Goal: Information Seeking & Learning: Learn about a topic

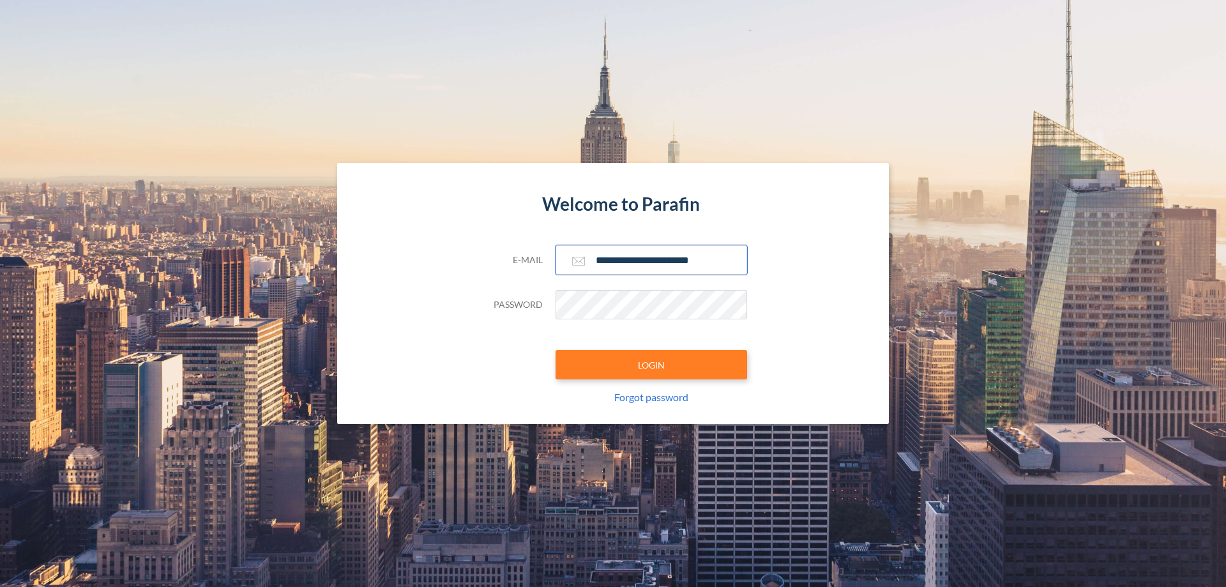
type input "**********"
click at [651, 365] on button "LOGIN" at bounding box center [651, 364] width 192 height 29
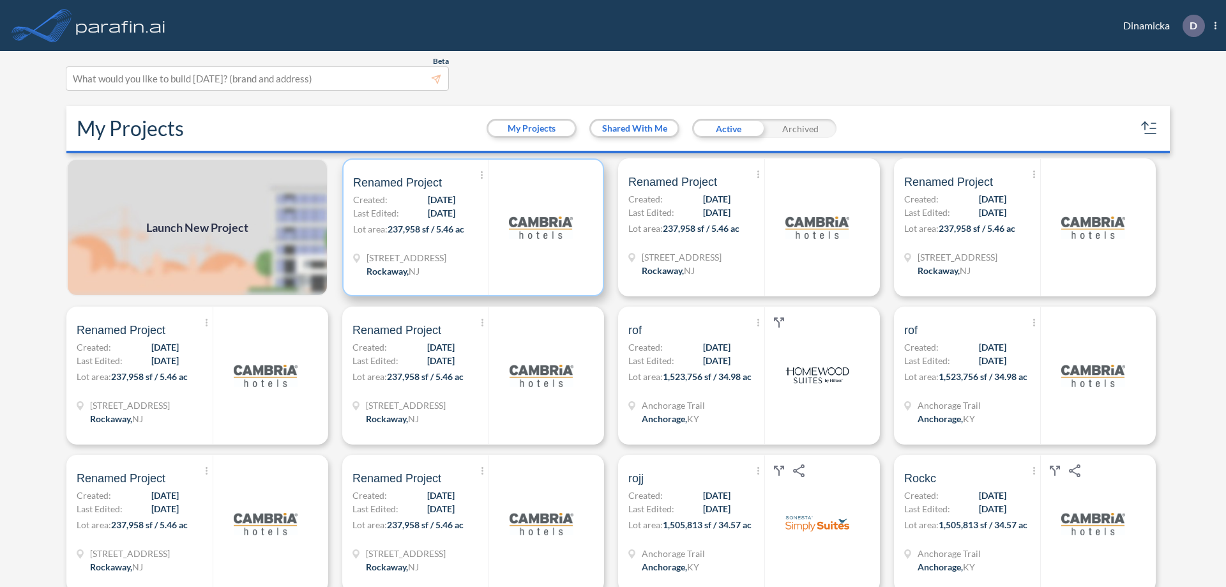
scroll to position [3, 0]
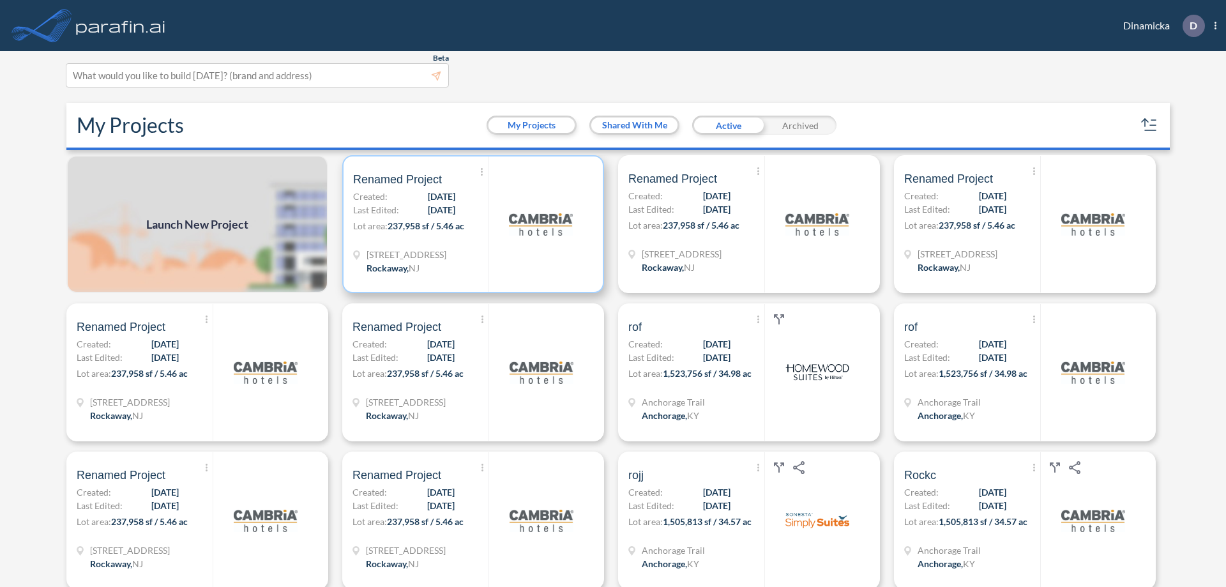
click at [471, 224] on p "Lot area: 237,958 sf / 5.46 ac" at bounding box center [420, 228] width 135 height 19
